Goal: Find specific page/section: Find specific page/section

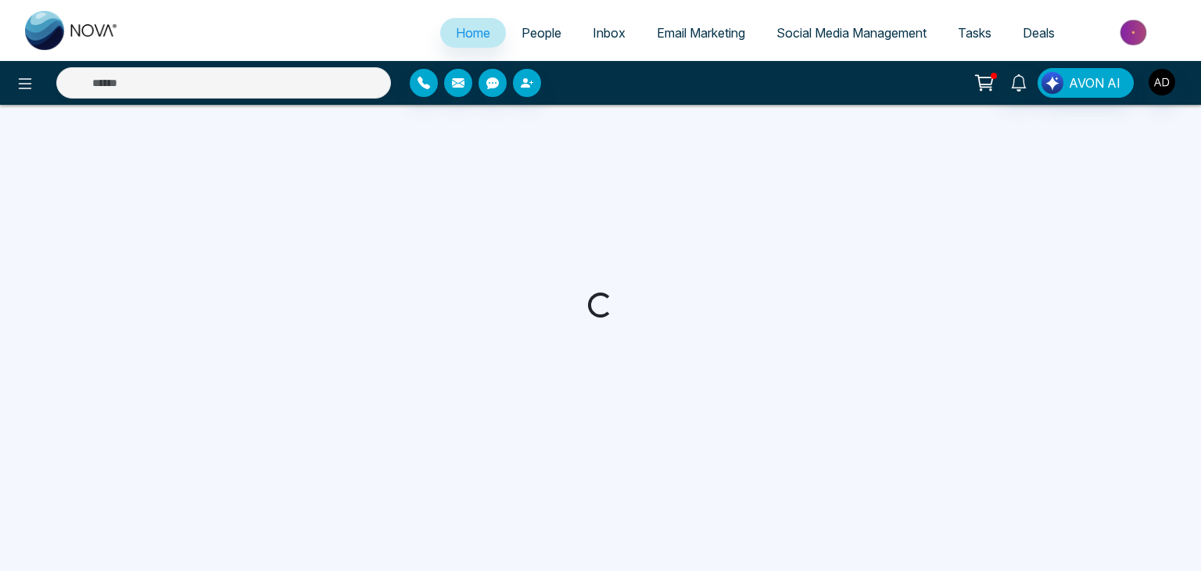
select select "*"
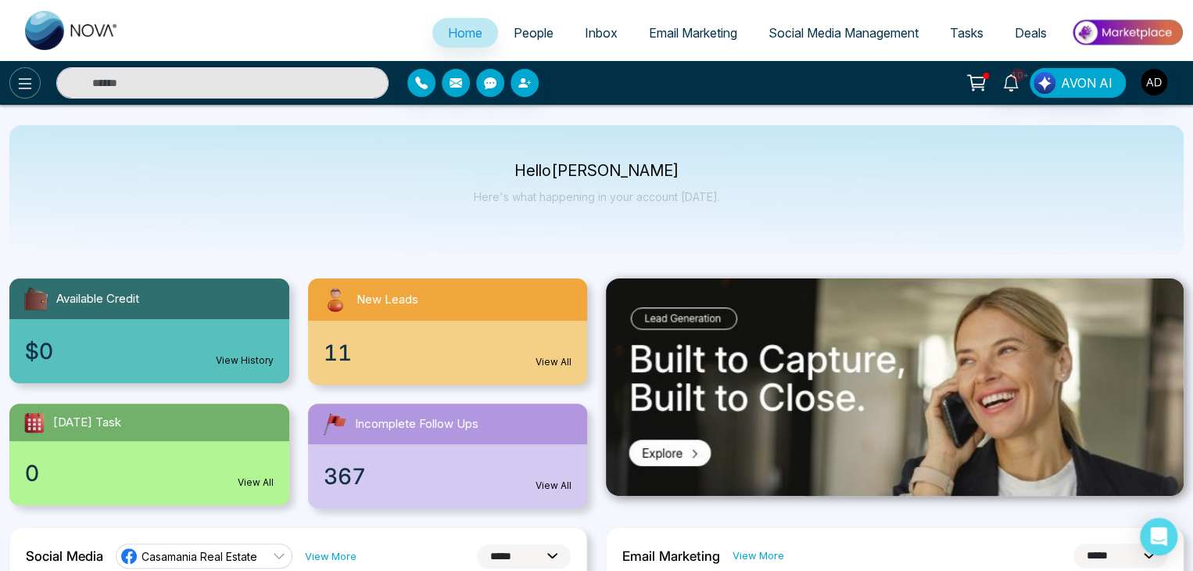
click at [23, 91] on icon at bounding box center [25, 83] width 19 height 19
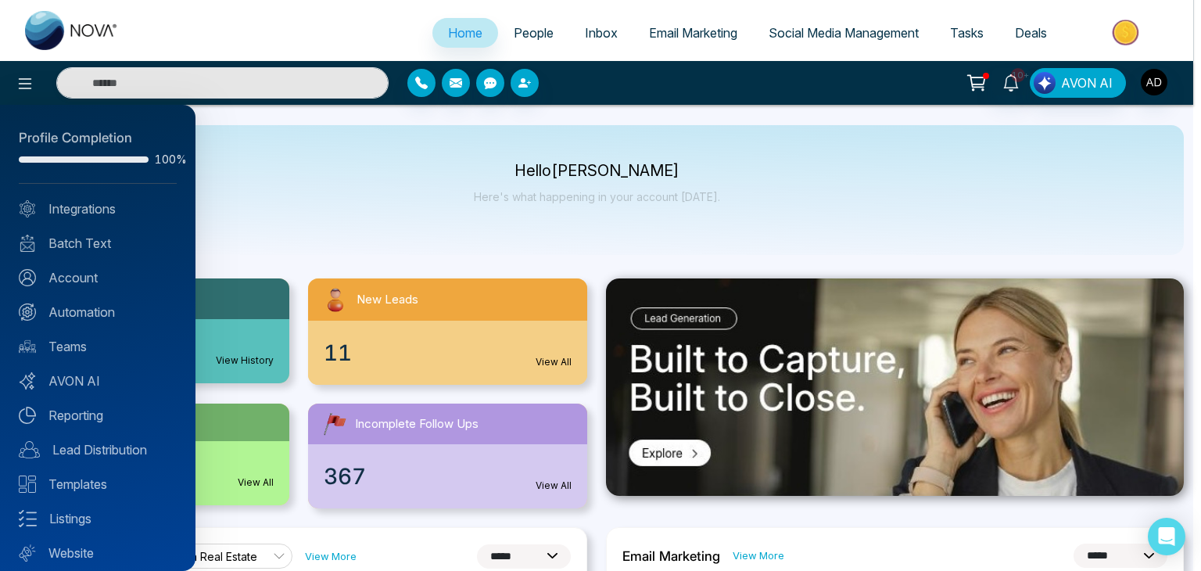
click at [1155, 79] on div at bounding box center [600, 285] width 1201 height 571
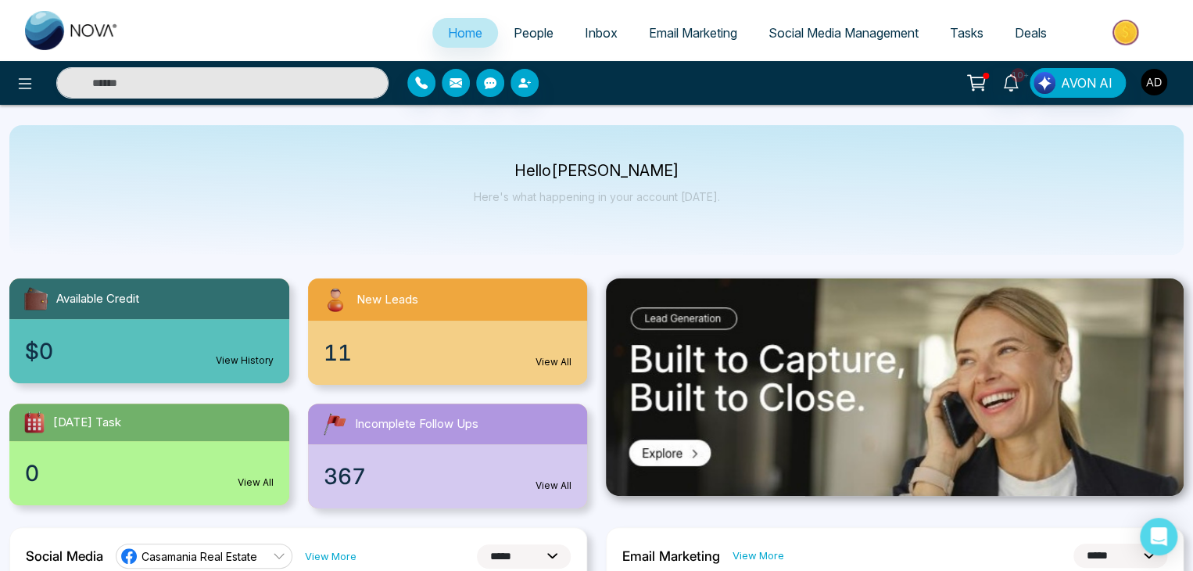
click at [1155, 79] on img "button" at bounding box center [1154, 82] width 27 height 27
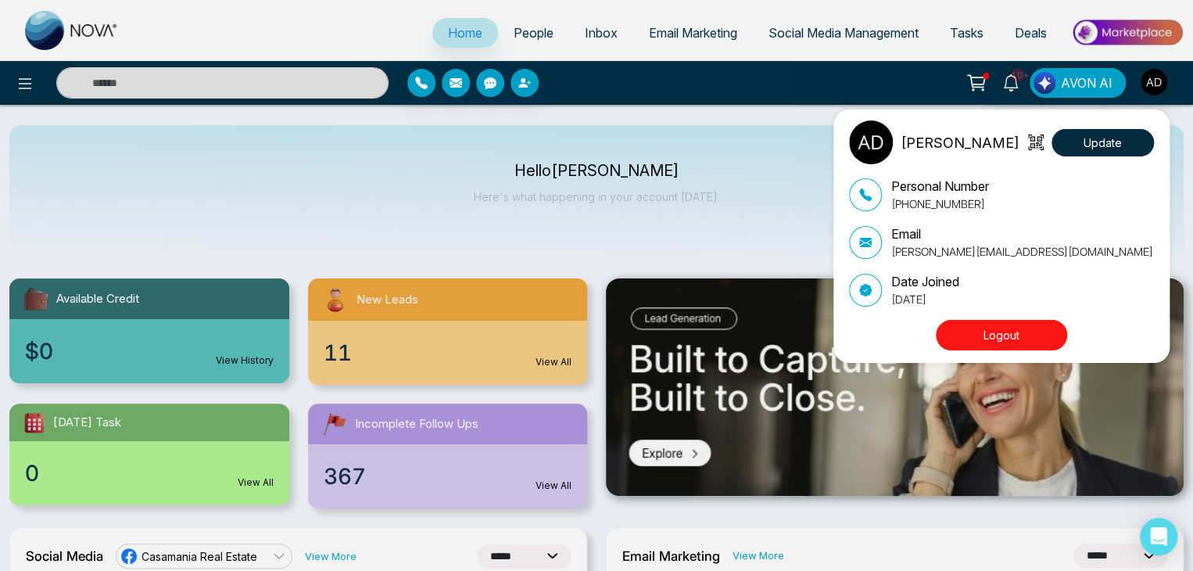
click at [19, 83] on div "[PERSON_NAME] Update Personal Number [PHONE_NUMBER] Email [PERSON_NAME][EMAIL_A…" at bounding box center [596, 285] width 1193 height 571
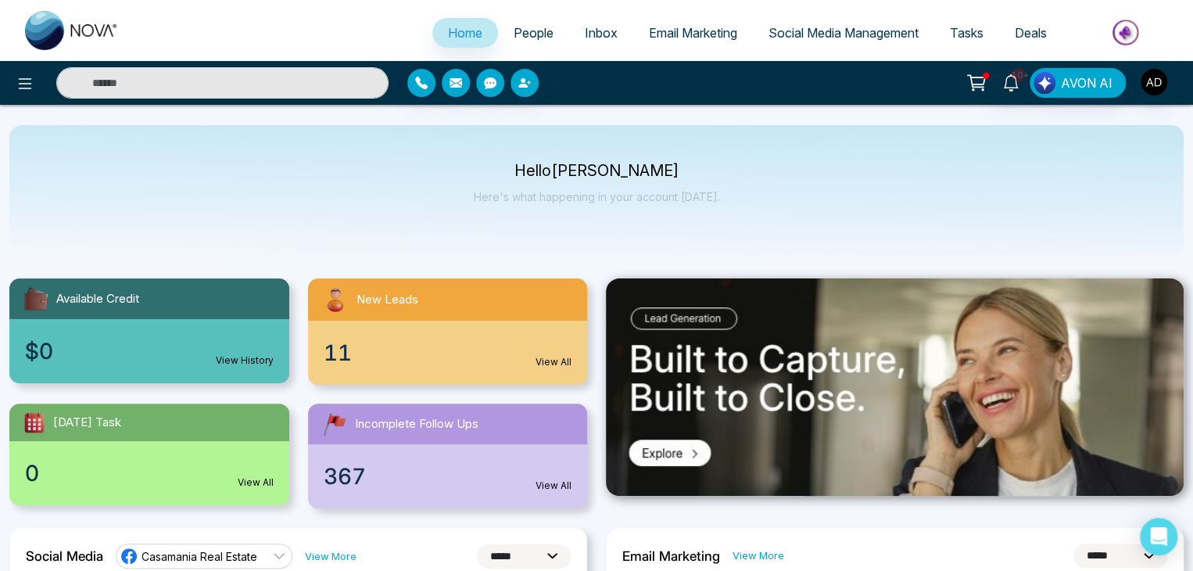
click at [19, 83] on icon at bounding box center [25, 83] width 13 height 11
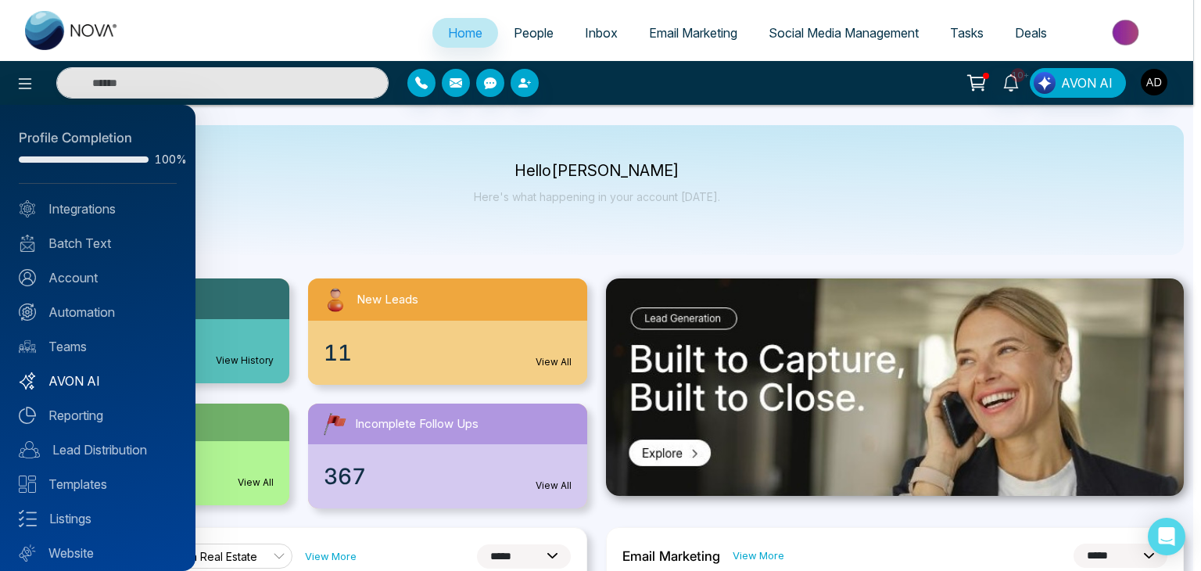
click at [98, 384] on link "AVON AI" at bounding box center [98, 380] width 158 height 19
